Goal: Navigation & Orientation: Find specific page/section

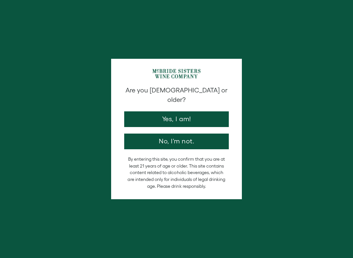
click at [144, 111] on button "Yes, I am!" at bounding box center [176, 119] width 104 height 16
click at [146, 111] on div at bounding box center [176, 129] width 353 height 258
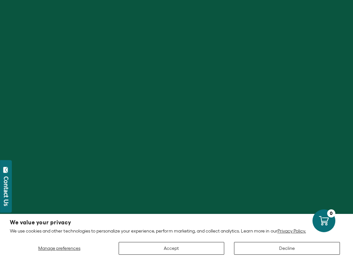
click at [161, 114] on div at bounding box center [88, 165] width 166 height 147
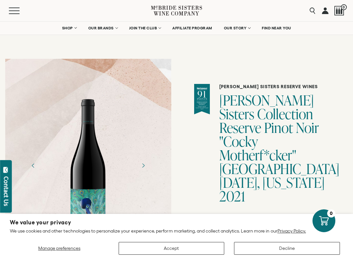
click at [68, 28] on span "SHOP" at bounding box center [67, 28] width 11 height 5
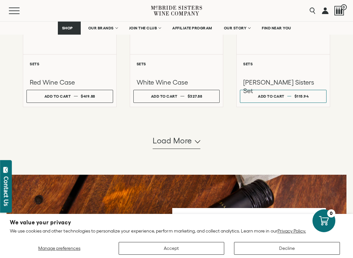
scroll to position [650, 0]
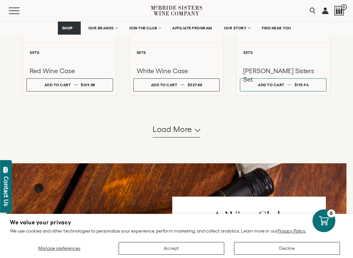
click at [158, 135] on span "Load more" at bounding box center [171, 129] width 39 height 11
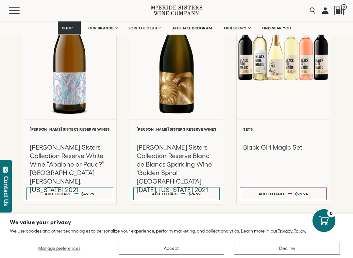
scroll to position [1242, 0]
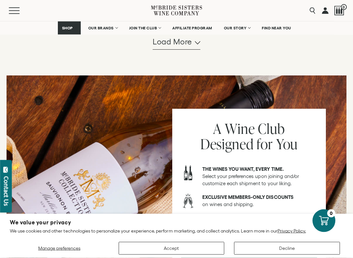
click at [161, 48] on span "Load more" at bounding box center [171, 42] width 39 height 11
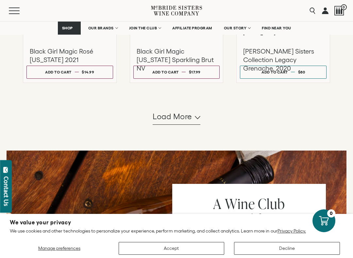
scroll to position [2114, 0]
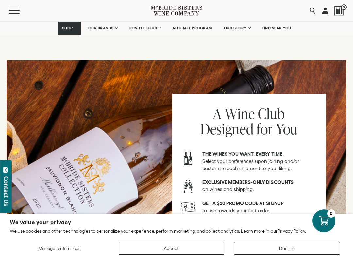
click at [168, 32] on span "Load more" at bounding box center [171, 26] width 39 height 11
